Goal: Obtain resource: Download file/media

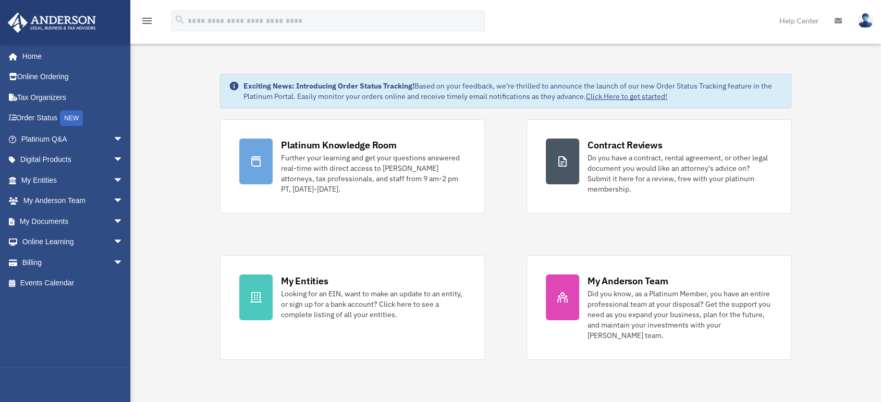
click at [42, 218] on link "My Documents arrow_drop_down" at bounding box center [73, 221] width 132 height 21
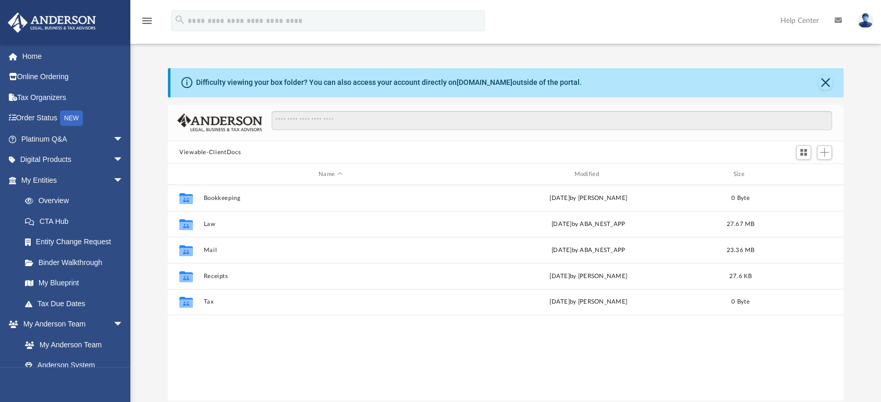
scroll to position [228, 667]
click at [211, 249] on button "Mail" at bounding box center [330, 250] width 253 height 7
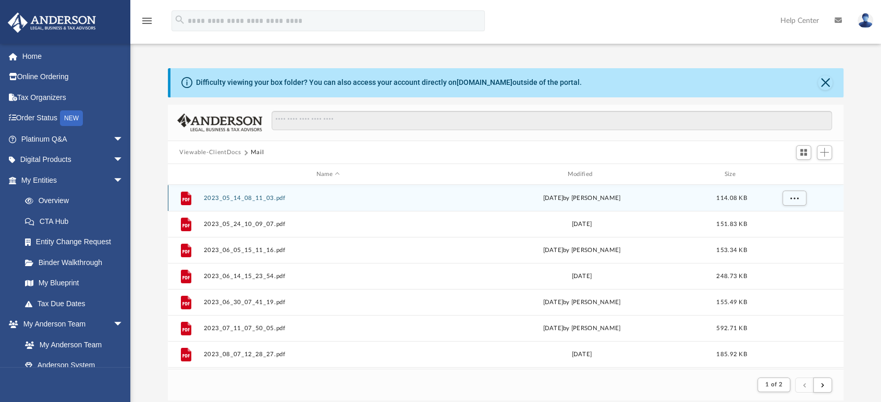
scroll to position [196, 667]
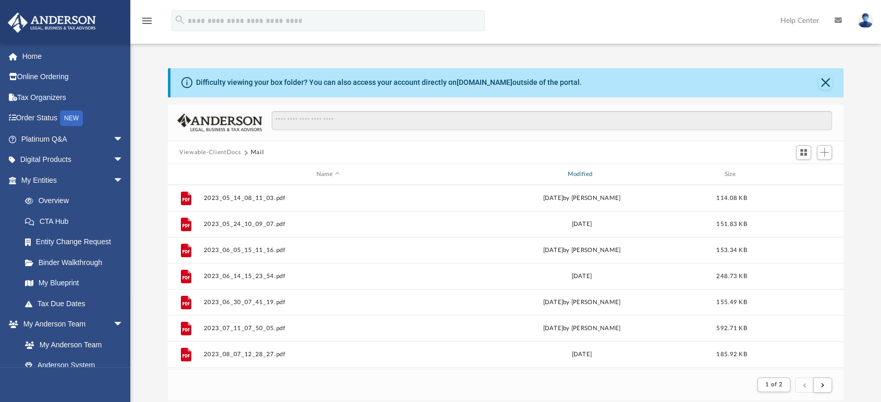
click at [580, 171] on div "Modified" at bounding box center [581, 174] width 249 height 9
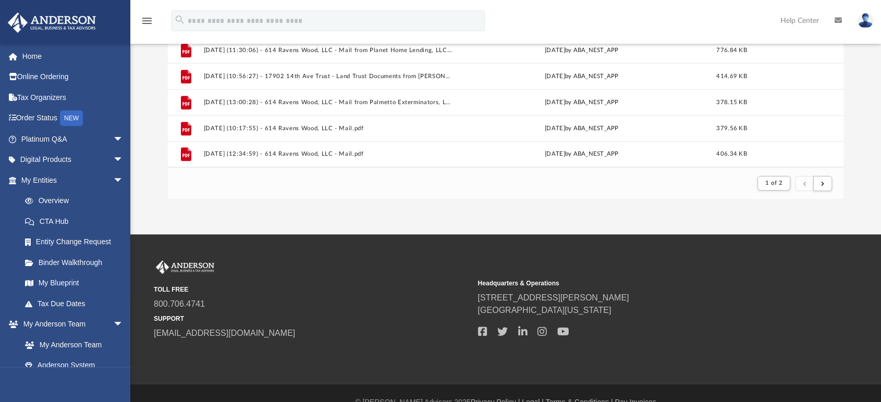
scroll to position [220, 0]
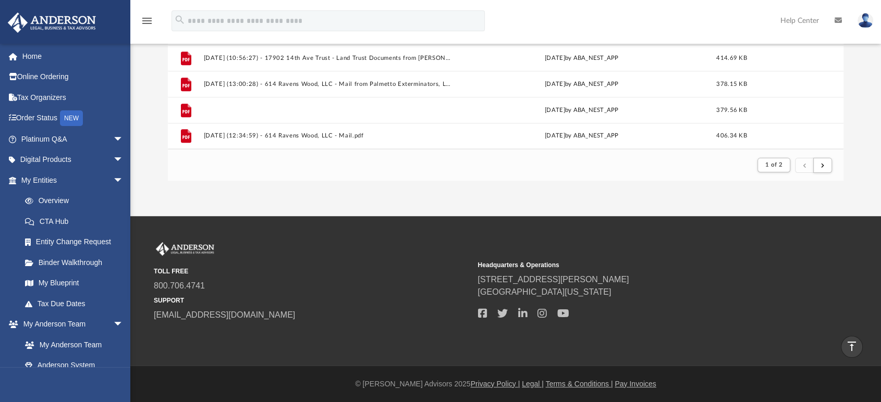
click at [325, 107] on div "File [DATE] (10:05:42) - [STREET_ADDRESS] E, LLC - Land Trust Documents from Un…" at bounding box center [506, 57] width 676 height 184
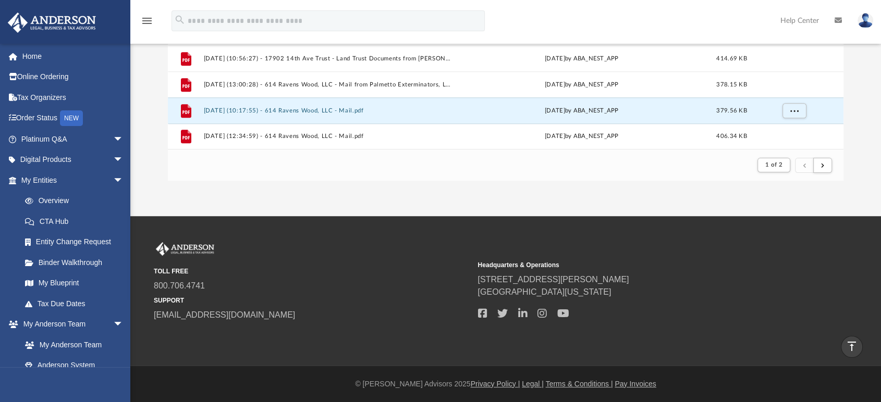
click at [317, 112] on button "[DATE] (10:17:55) - 614 Ravens Wood, LLC - Mail.pdf" at bounding box center [328, 110] width 249 height 7
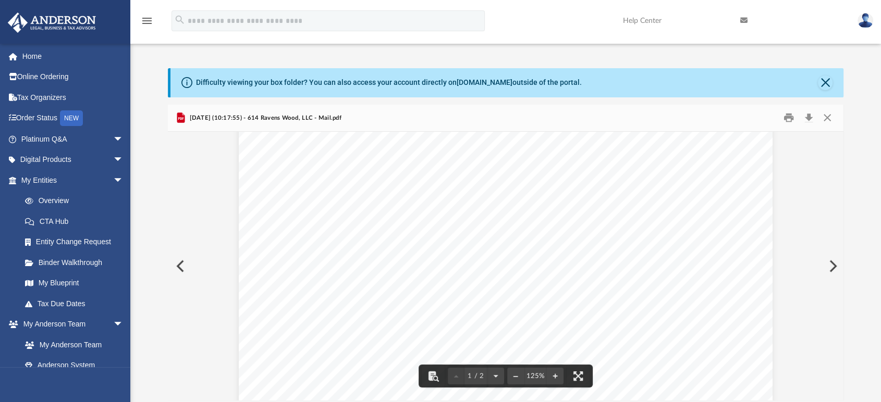
scroll to position [289, 0]
click at [822, 82] on button "Close" at bounding box center [825, 83] width 15 height 15
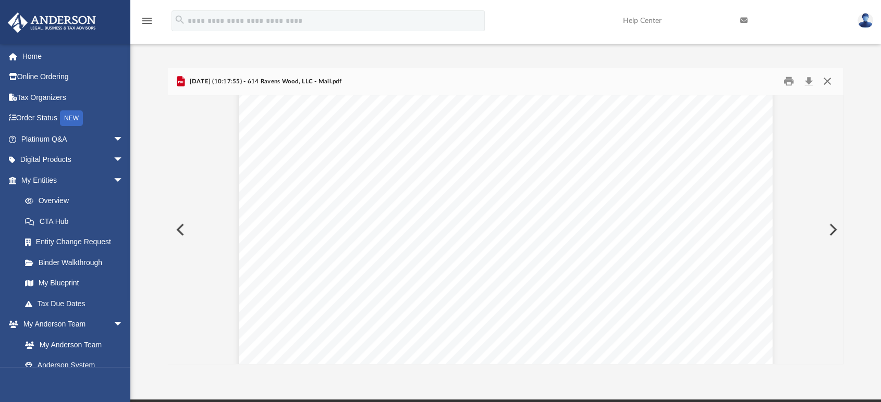
click at [827, 83] on button "Close" at bounding box center [827, 81] width 19 height 16
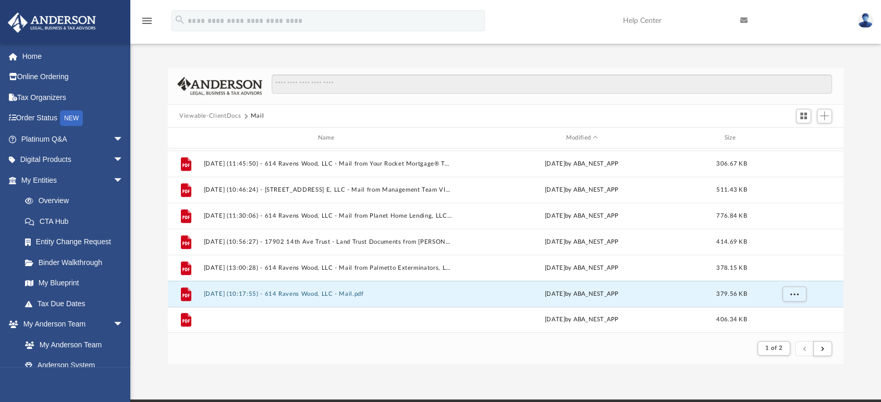
click at [316, 322] on button "[DATE] (12:34:59) - 614 Ravens Wood, LLC - Mail.pdf" at bounding box center [328, 320] width 249 height 7
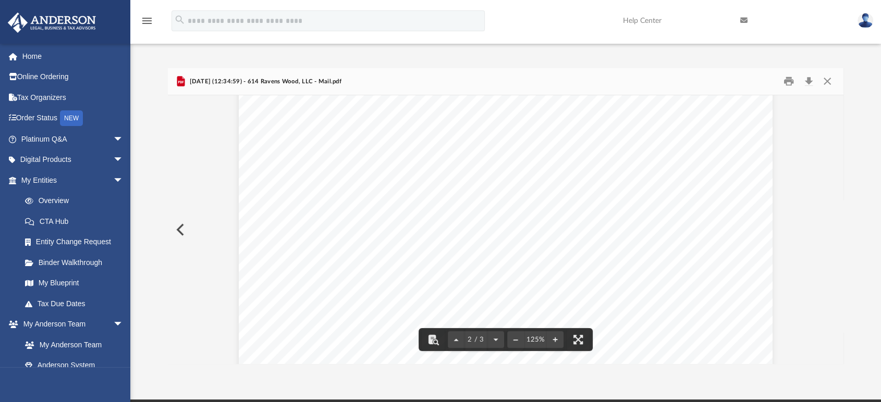
scroll to position [700, 0]
click at [825, 80] on button "Close" at bounding box center [827, 81] width 19 height 16
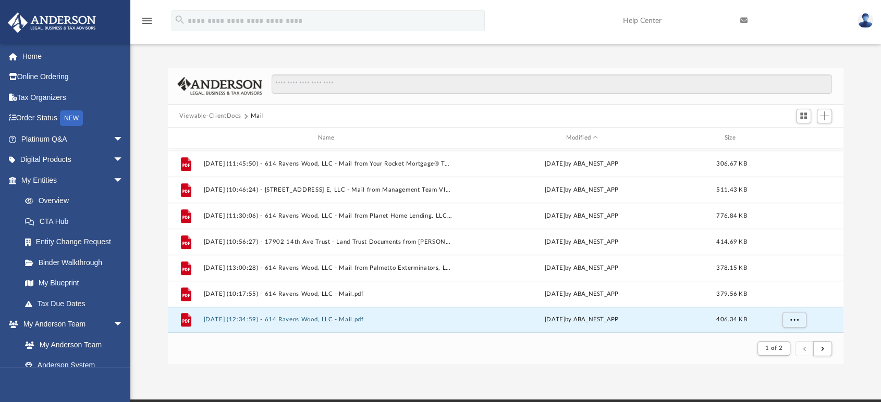
scroll to position [1119, 0]
click at [819, 347] on button "submit" at bounding box center [822, 348] width 19 height 15
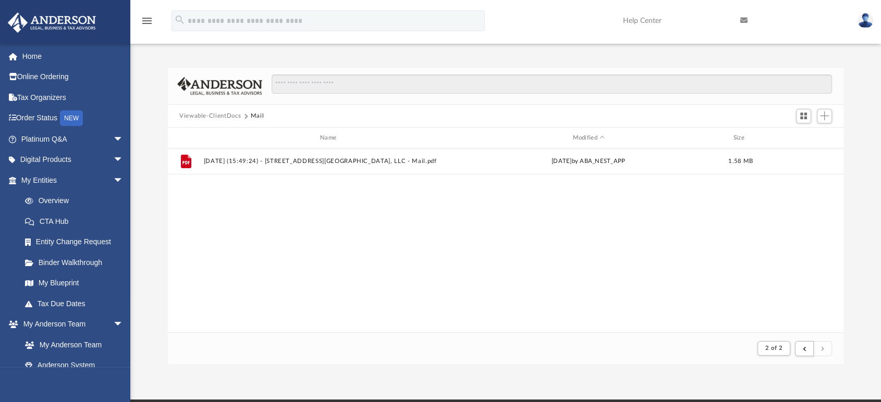
scroll to position [0, 0]
click at [333, 162] on button "[DATE] (15:49:24) - [STREET_ADDRESS][GEOGRAPHIC_DATA], LLC - Mail.pdf" at bounding box center [330, 161] width 253 height 7
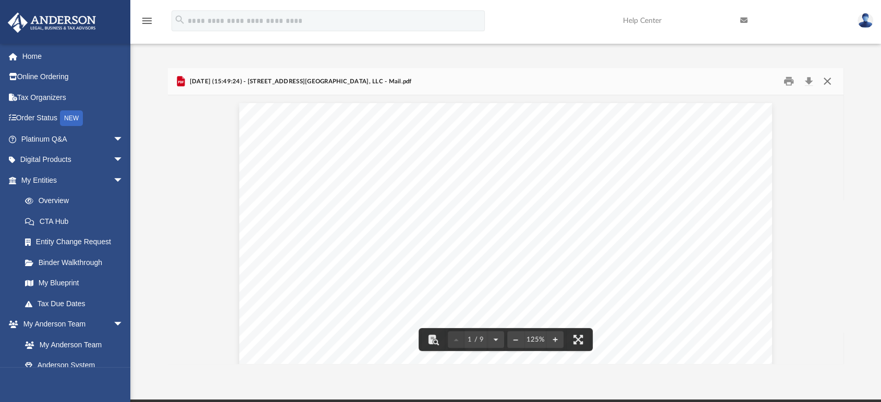
click at [829, 79] on button "Close" at bounding box center [827, 81] width 19 height 16
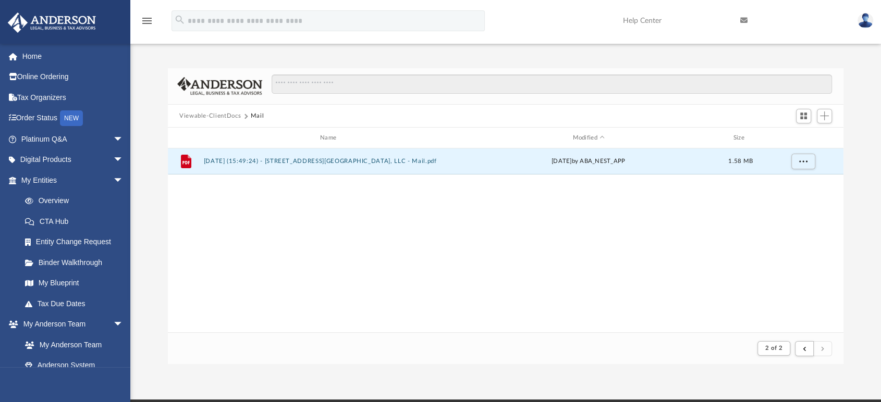
click at [222, 119] on button "Viewable-ClientDocs" at bounding box center [210, 116] width 62 height 9
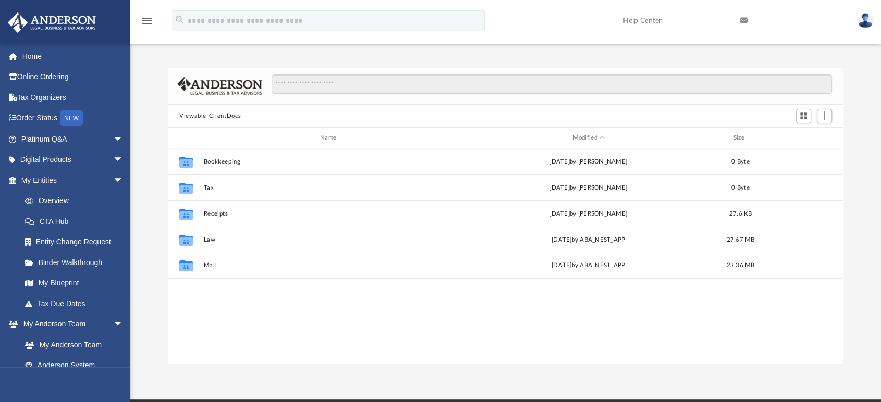
click at [45, 62] on link "Home" at bounding box center [73, 56] width 132 height 21
